Goal: Information Seeking & Learning: Stay updated

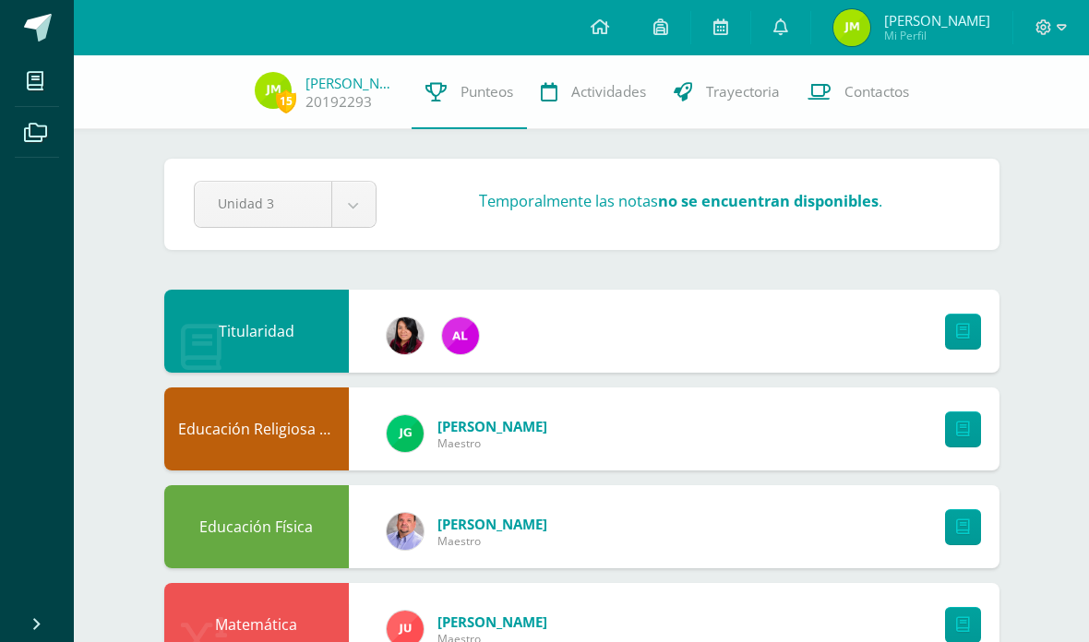
click at [788, 24] on icon at bounding box center [780, 26] width 15 height 17
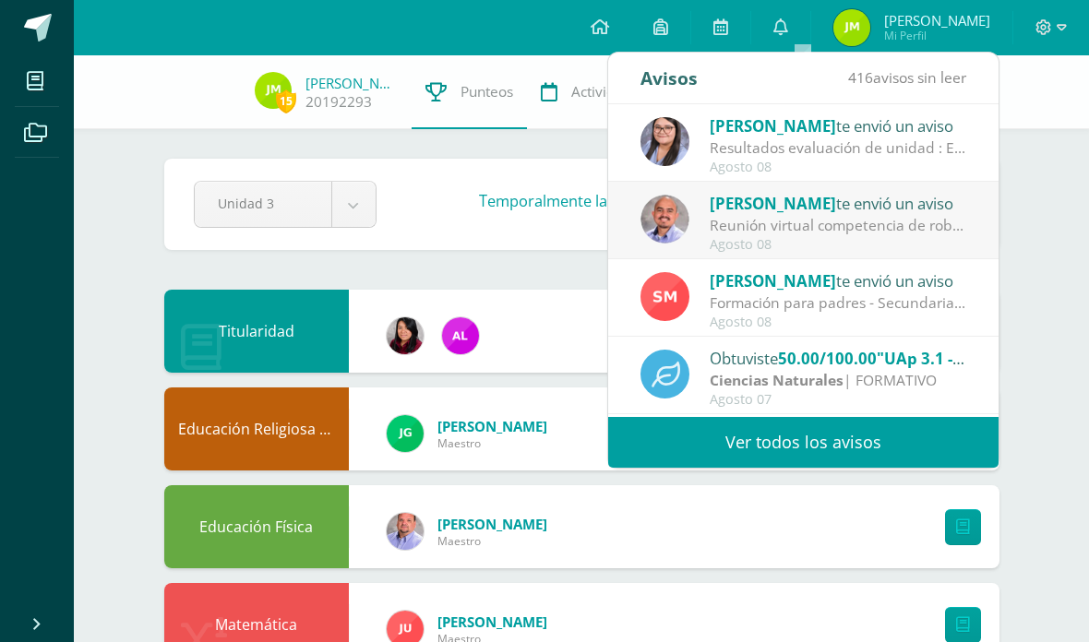
click at [949, 79] on span "416 avisos sin leer" at bounding box center [907, 77] width 118 height 20
click at [788, 32] on icon at bounding box center [780, 26] width 15 height 17
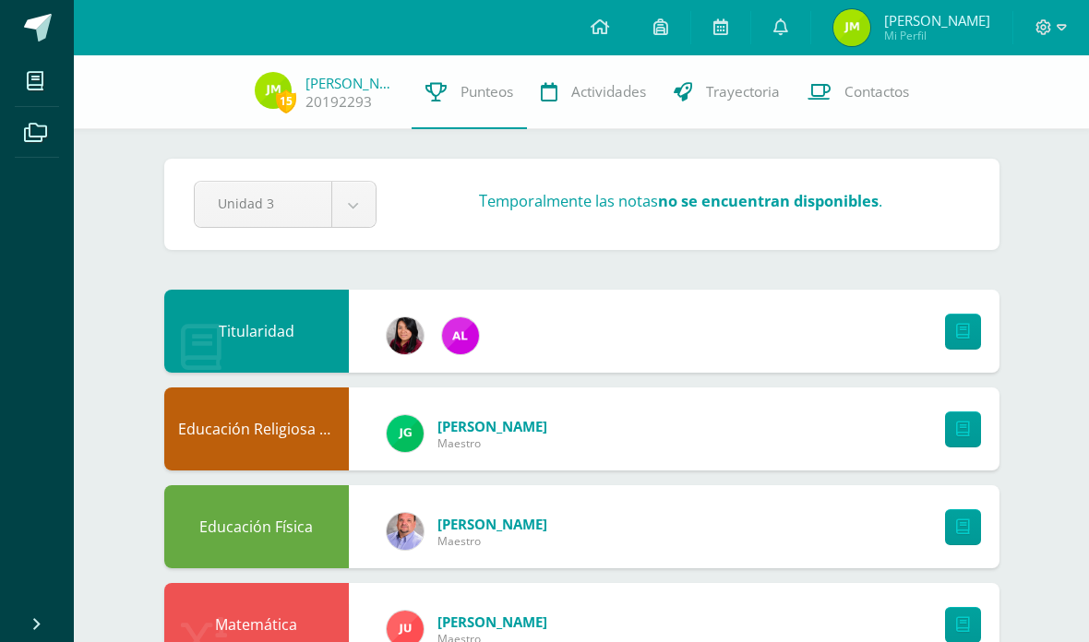
click at [870, 23] on img at bounding box center [851, 27] width 37 height 37
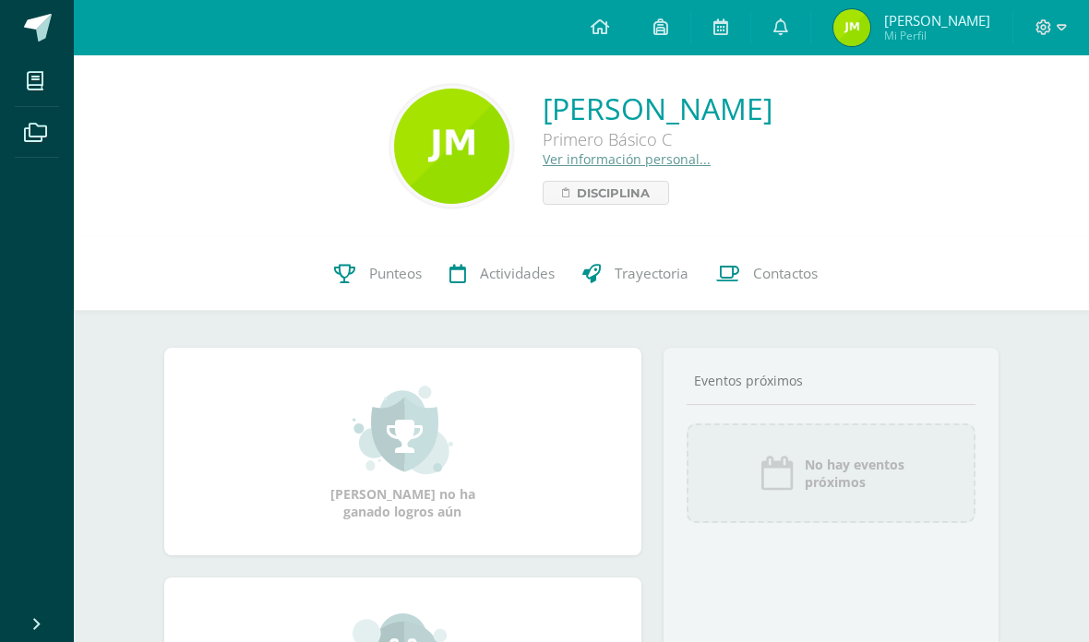
click at [796, 39] on link at bounding box center [780, 27] width 59 height 55
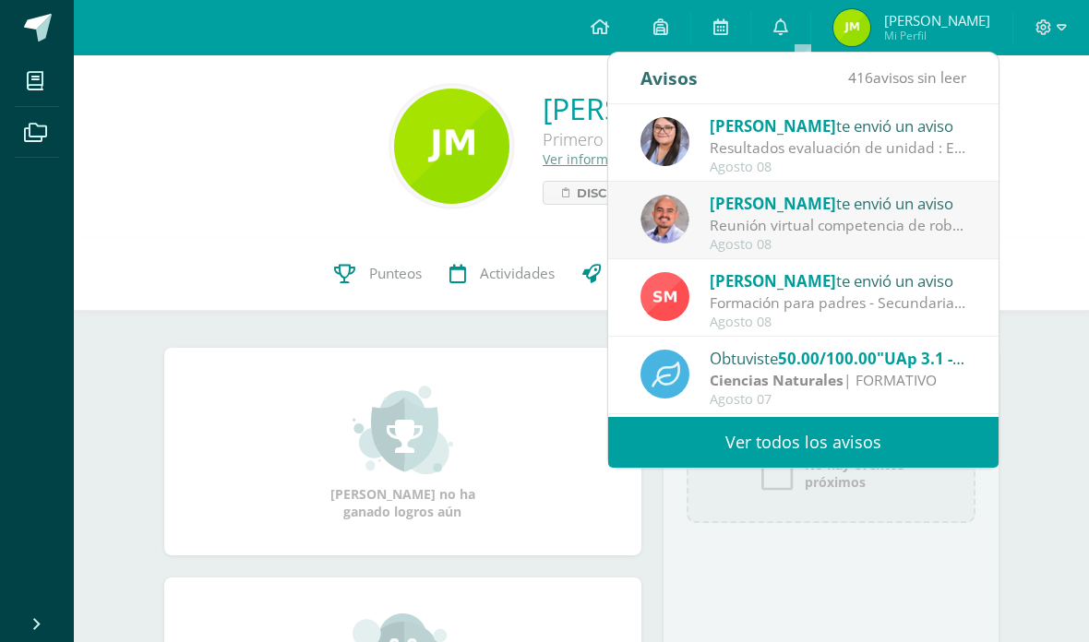
click at [875, 91] on div "416 avisos sin leer" at bounding box center [907, 79] width 118 height 52
click at [815, 432] on link "Ver todos los avisos" at bounding box center [803, 442] width 390 height 51
click at [608, 417] on link "Ver todos los avisos" at bounding box center [803, 442] width 390 height 51
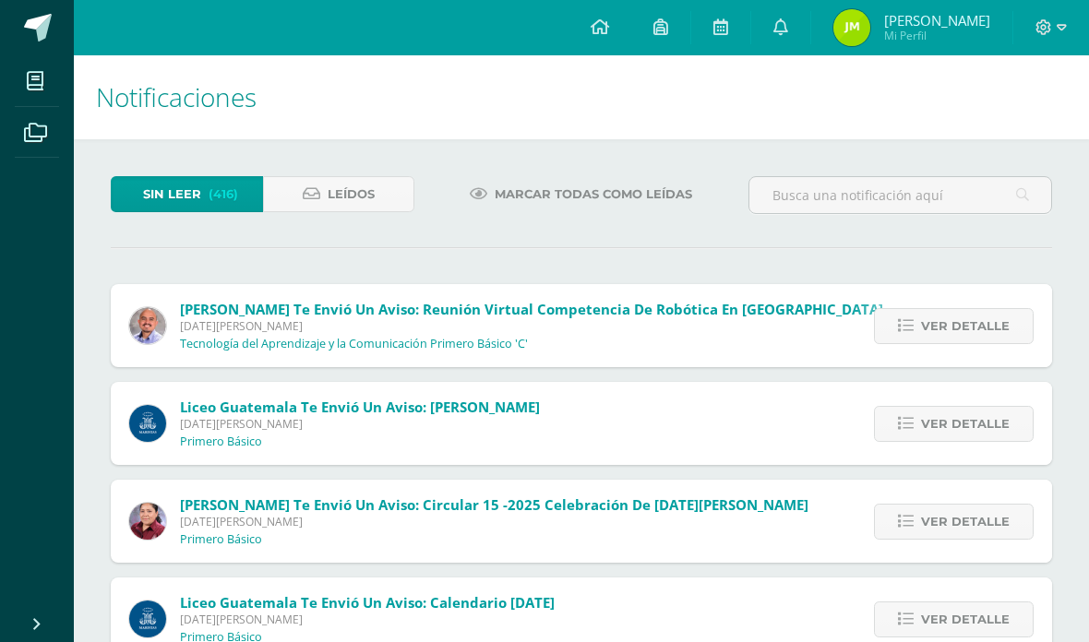
click at [302, 195] on link "Leídos" at bounding box center [339, 194] width 152 height 36
click at [286, 206] on link "Leídos" at bounding box center [339, 194] width 152 height 36
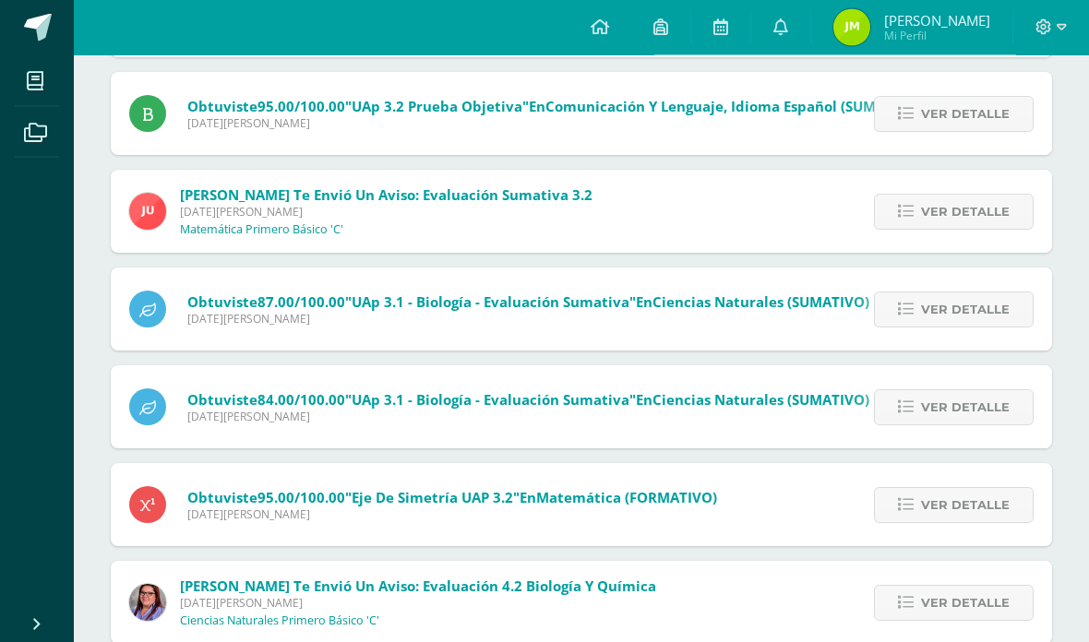
scroll to position [605, 0]
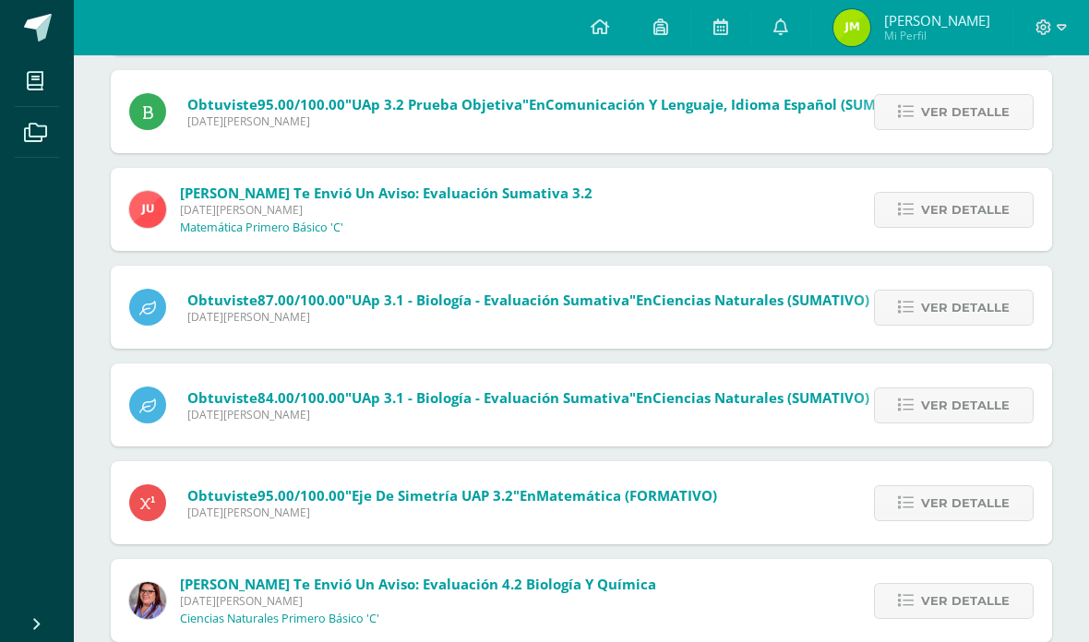
click at [880, 587] on link "Ver detalle" at bounding box center [954, 601] width 160 height 36
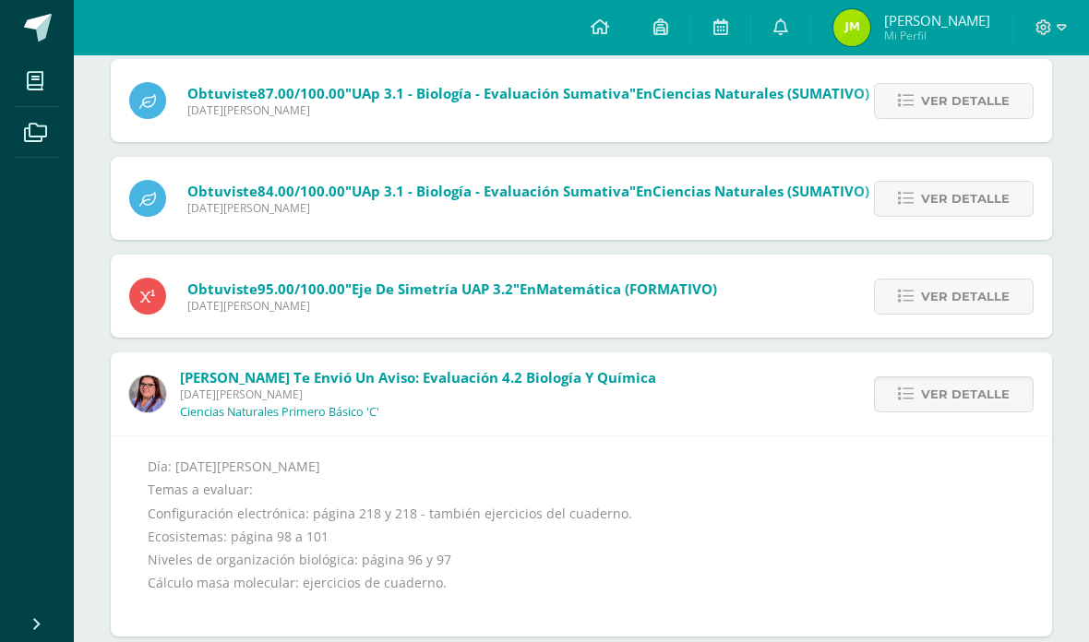
scroll to position [886, 0]
